Goal: Information Seeking & Learning: Find specific fact

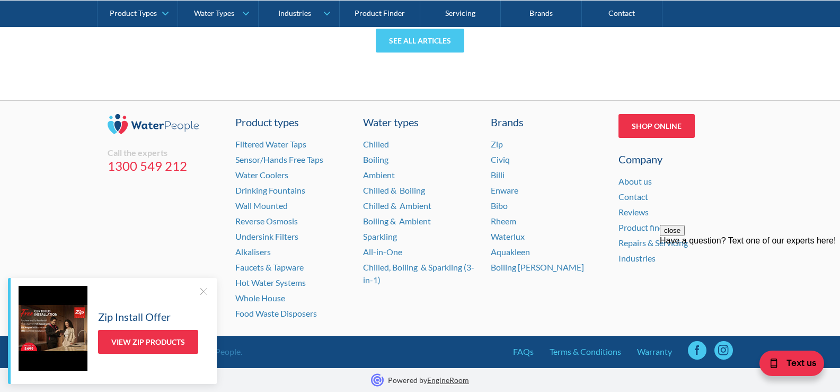
scroll to position [4533, 0]
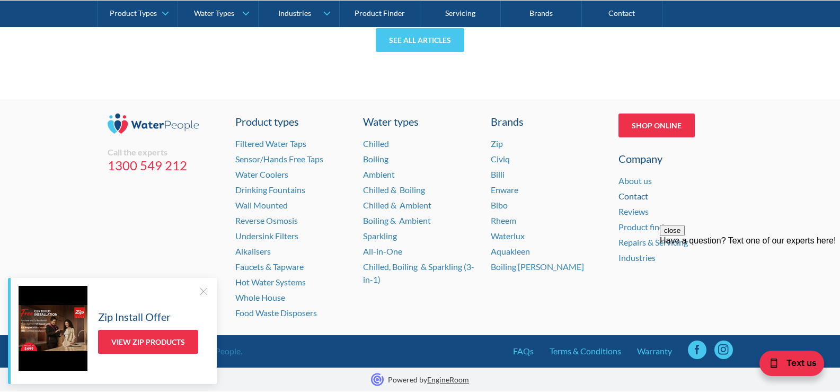
click at [636, 195] on link "Contact" at bounding box center [633, 196] width 30 height 10
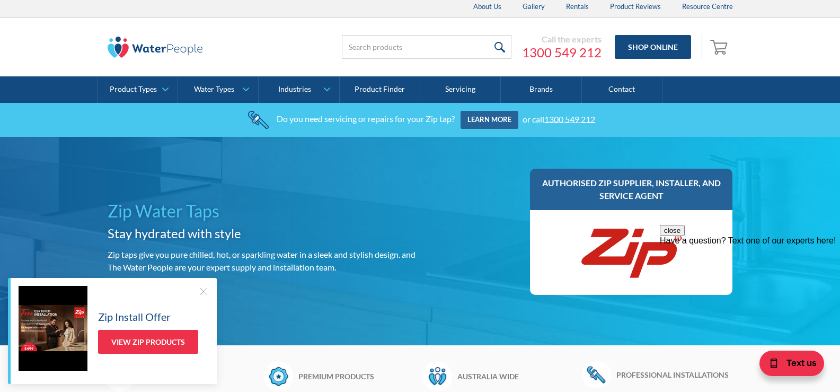
scroll to position [0, 0]
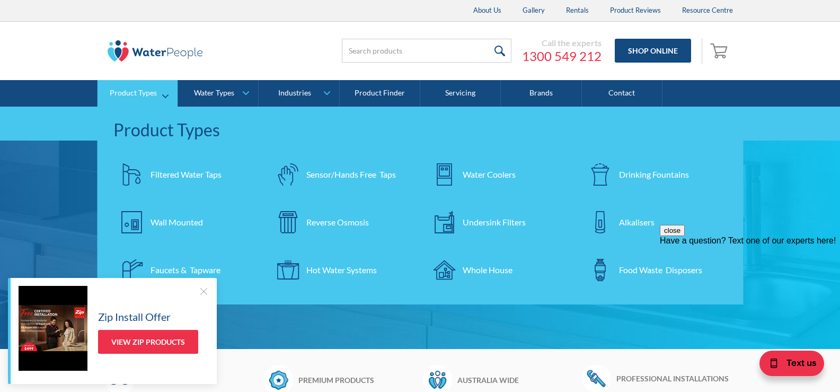
click at [162, 221] on div "Wall Mounted" at bounding box center [177, 222] width 52 height 13
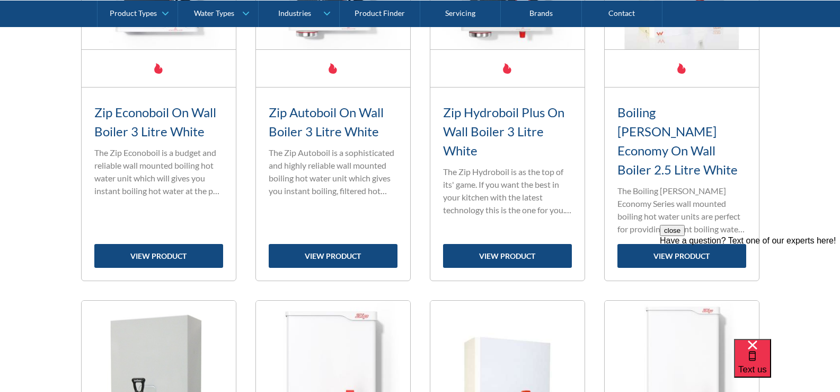
scroll to position [583, 0]
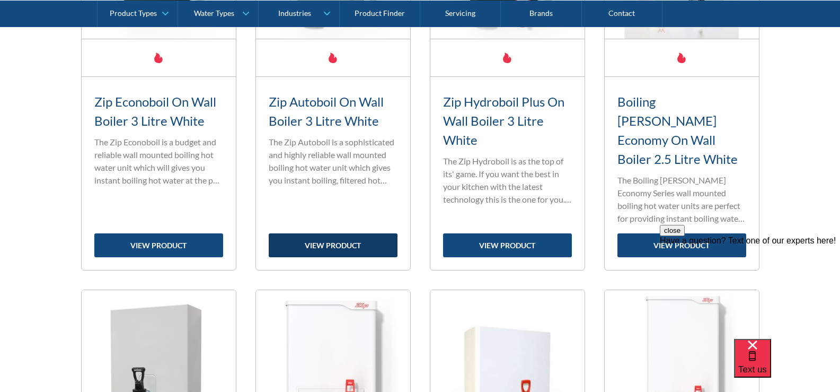
click at [329, 233] on link "view product" at bounding box center [333, 245] width 129 height 24
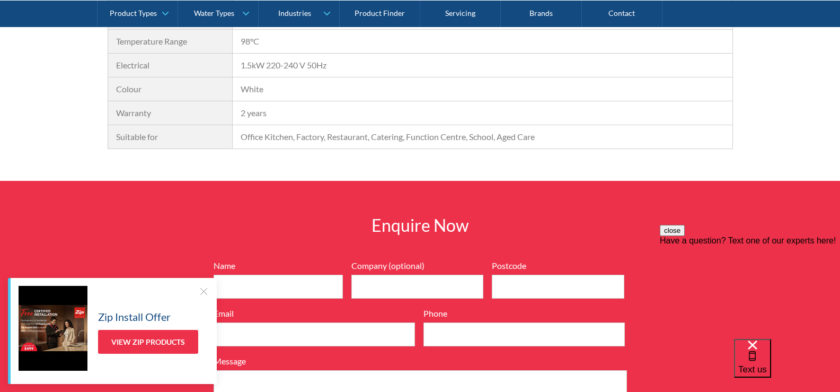
scroll to position [1113, 0]
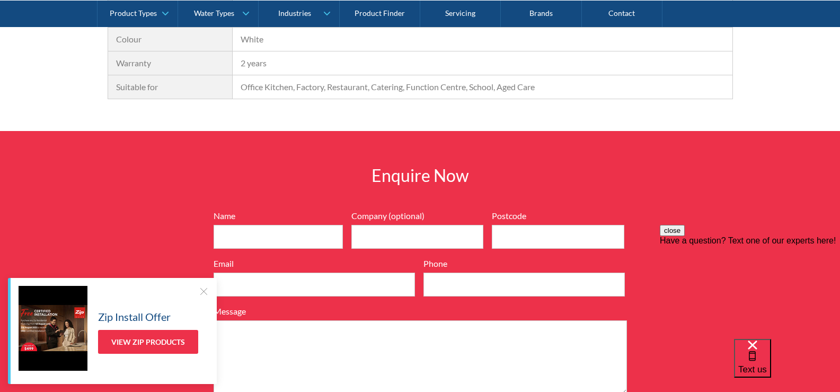
click at [200, 292] on div at bounding box center [203, 291] width 11 height 11
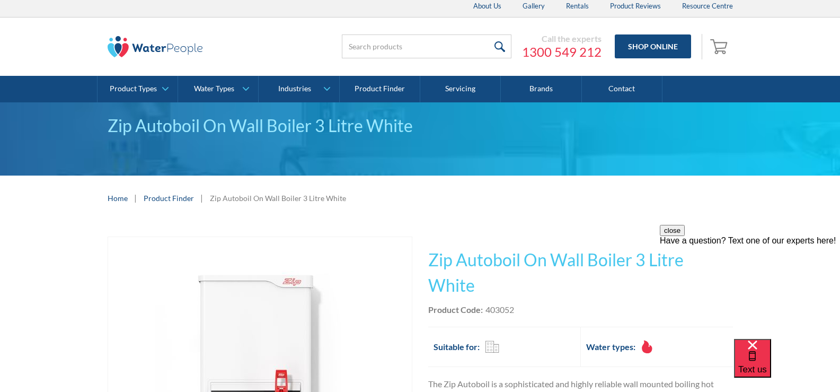
scroll to position [0, 0]
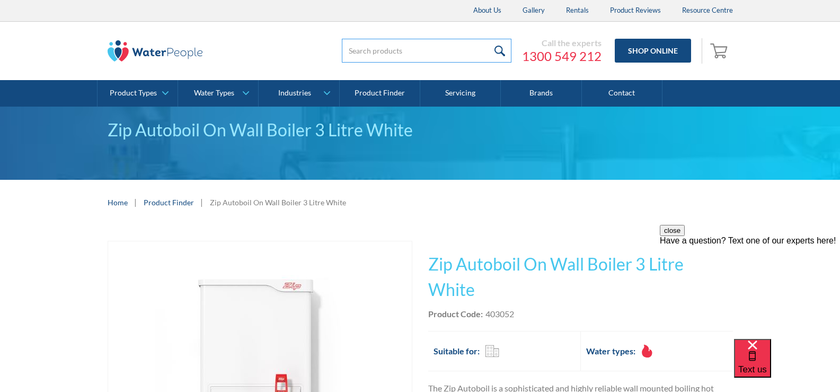
click at [366, 50] on input "search" at bounding box center [427, 51] width 170 height 24
type input "zip tap"
click at [489, 39] on input "submit" at bounding box center [500, 51] width 23 height 24
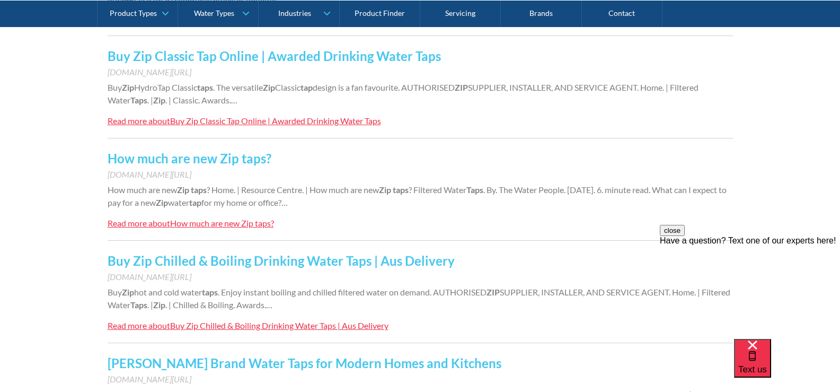
scroll to position [848, 0]
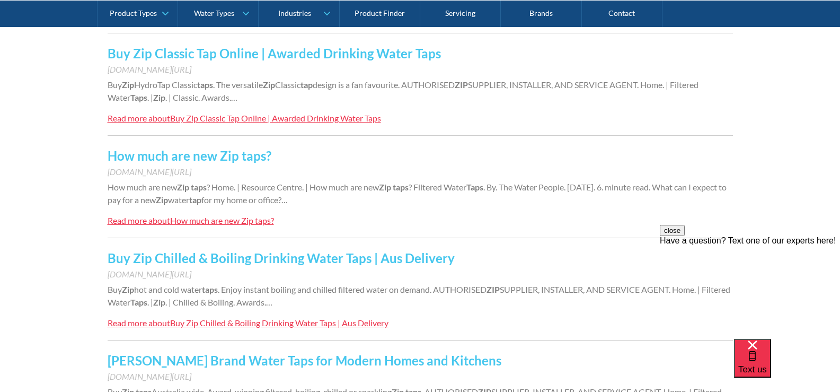
click at [190, 158] on link "How much are new Zip taps?" at bounding box center [190, 155] width 164 height 15
